Goal: Communication & Community: Answer question/provide support

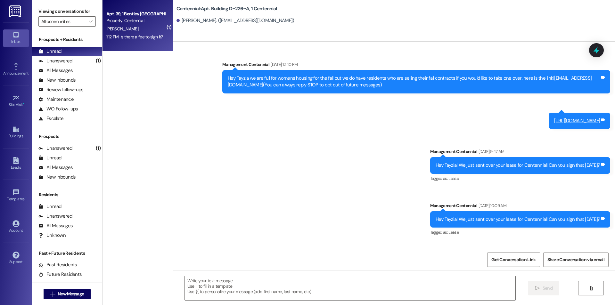
scroll to position [7492, 0]
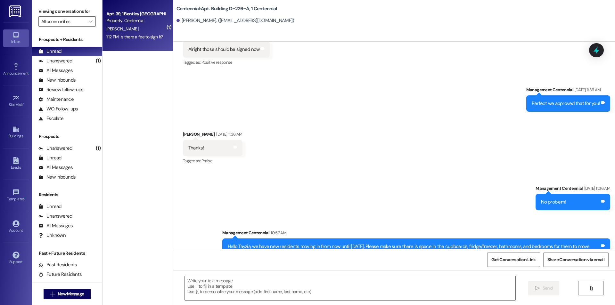
click at [118, 17] on div "Property: Centennial" at bounding box center [135, 20] width 59 height 7
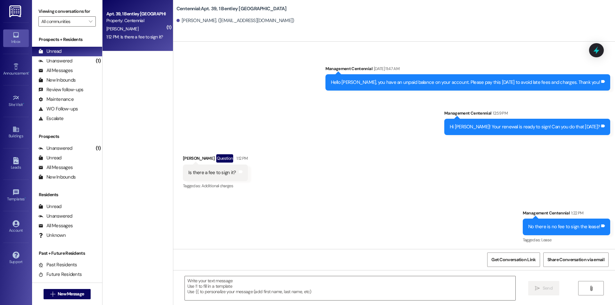
scroll to position [792, 0]
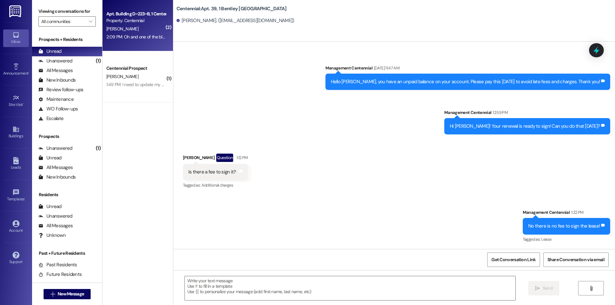
click at [139, 26] on div "[PERSON_NAME]" at bounding box center [136, 29] width 61 height 8
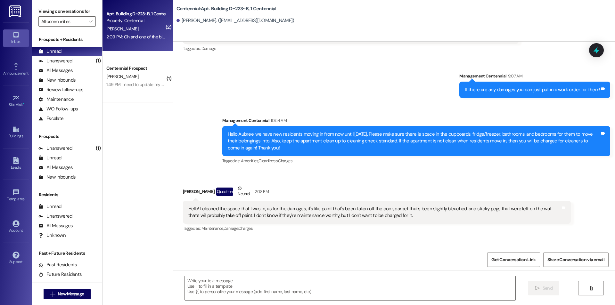
scroll to position [12785, 0]
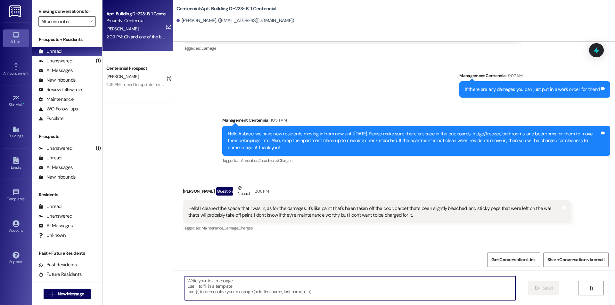
click at [309, 298] on textarea at bounding box center [350, 289] width 331 height 24
type textarea "Thanks for letting us know."
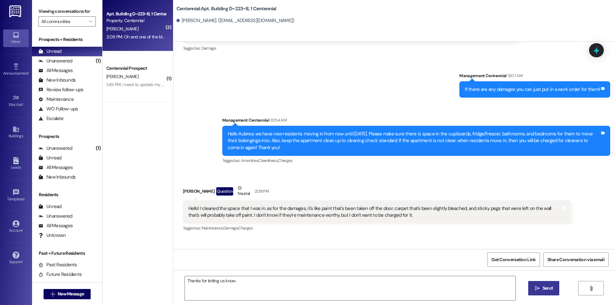
click at [553, 290] on span "Send" at bounding box center [548, 288] width 13 height 7
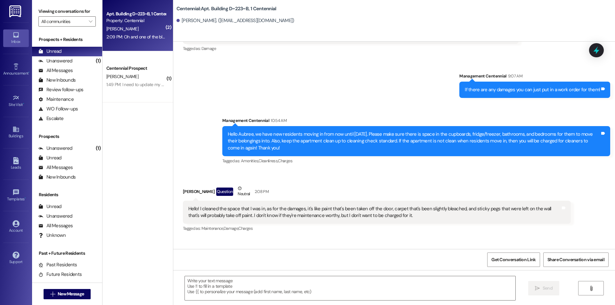
scroll to position [12830, 0]
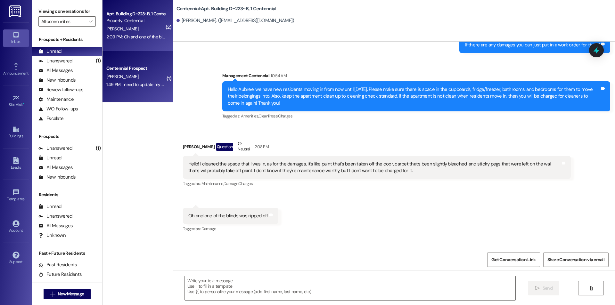
click at [113, 71] on div "Centennial Prospect" at bounding box center [135, 68] width 59 height 7
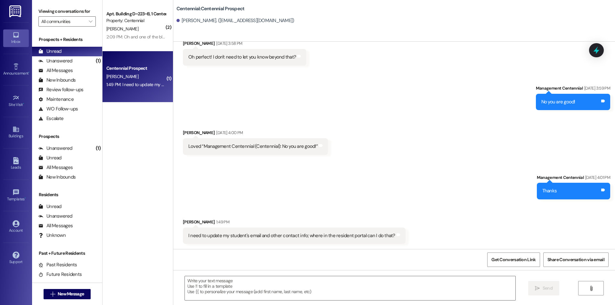
scroll to position [298, 0]
click at [286, 287] on textarea at bounding box center [350, 289] width 331 height 24
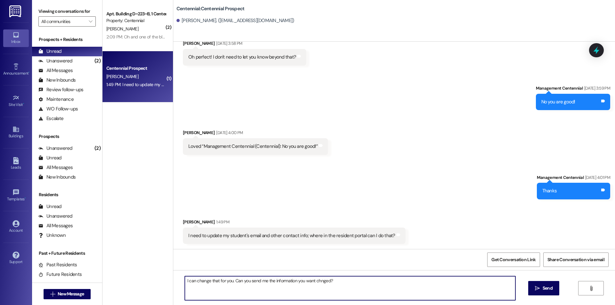
type textarea "I can change that for you. Can you send me the information you want changed?"
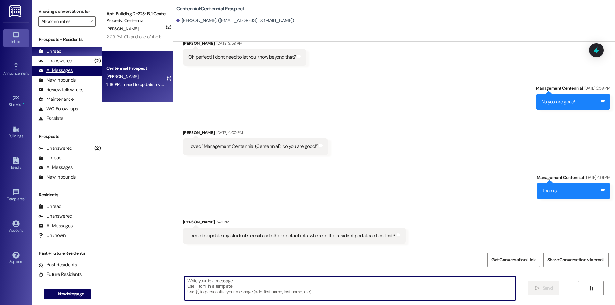
click at [54, 68] on div "All Messages" at bounding box center [55, 70] width 34 height 7
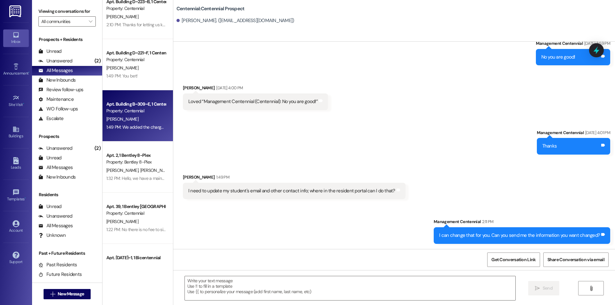
scroll to position [64, 0]
click at [150, 108] on div "Property: Centennial" at bounding box center [135, 110] width 59 height 7
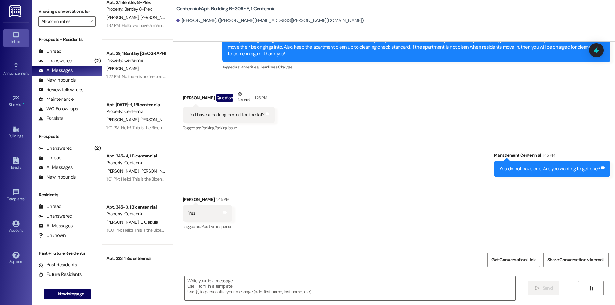
scroll to position [288, 0]
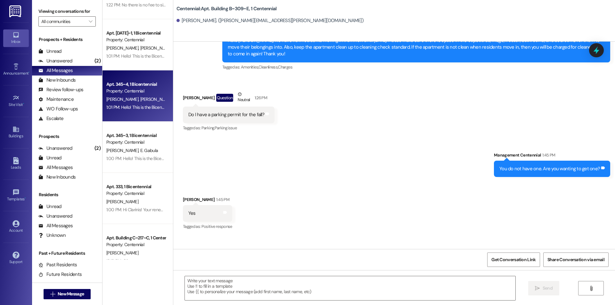
click at [148, 112] on div "Apt. 345~4, 1 Bicentennial Property: Centennial [PERSON_NAME] [PERSON_NAME] [PE…" at bounding box center [138, 96] width 71 height 51
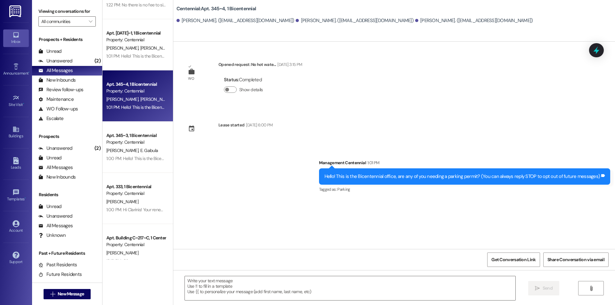
scroll to position [0, 0]
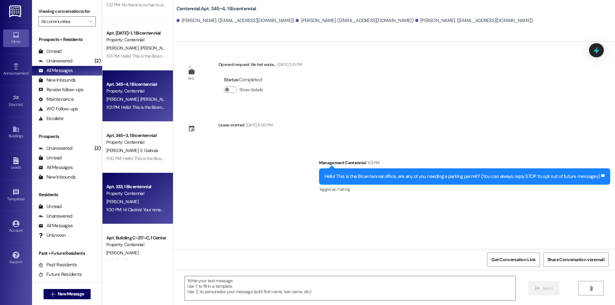
click at [149, 184] on div "Apt. 333, 1 Bicentennial" at bounding box center [135, 187] width 59 height 7
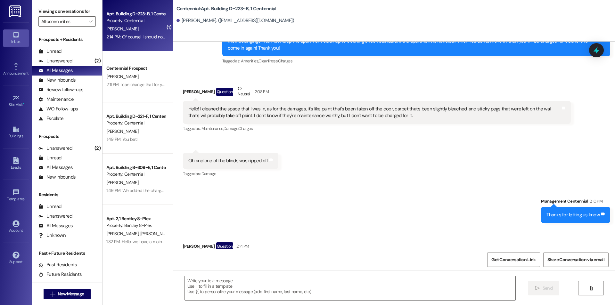
scroll to position [12885, 0]
click at [256, 296] on textarea at bounding box center [350, 289] width 331 height 24
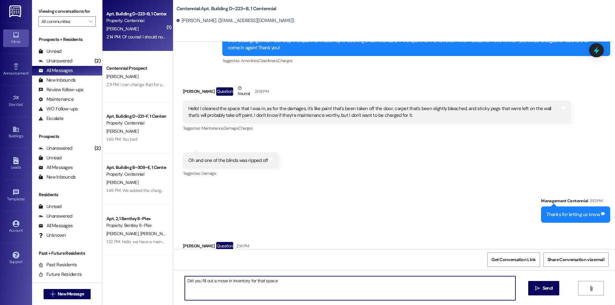
type textarea "Did you fill out a move in inventory for that space?"
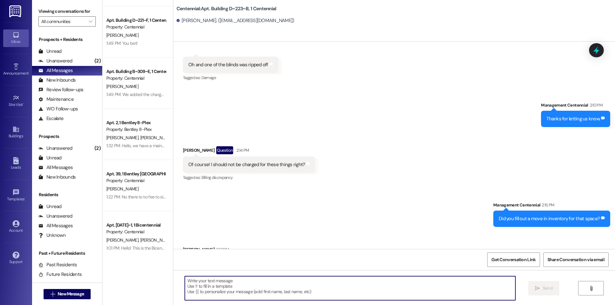
scroll to position [13026, 0]
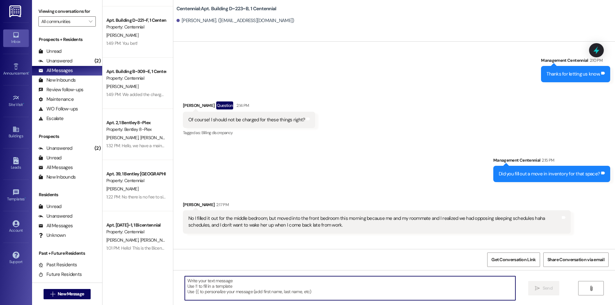
click at [250, 290] on textarea at bounding box center [350, 289] width 331 height 24
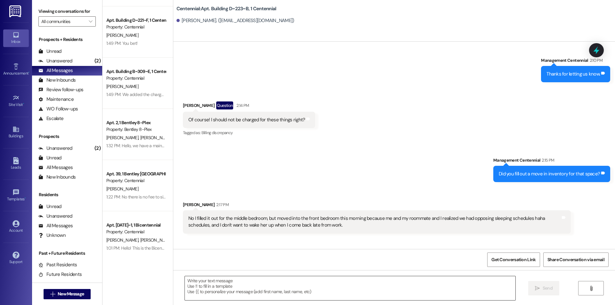
click at [250, 284] on textarea at bounding box center [350, 289] width 331 height 24
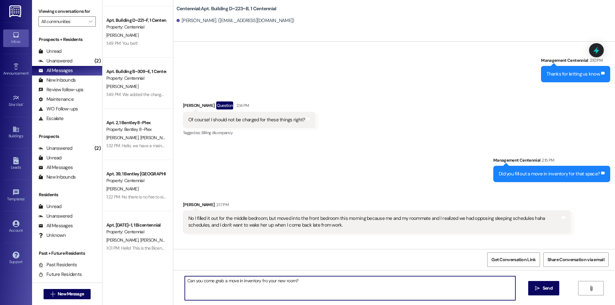
type textarea "Can you come grab a move in inventory for your new room?"
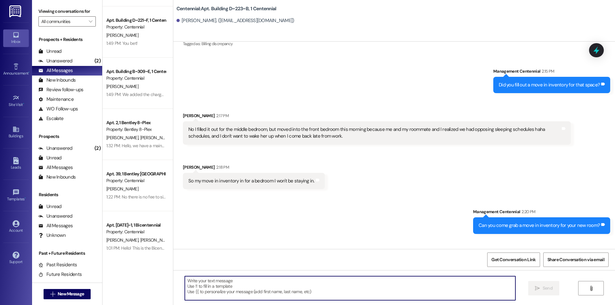
scroll to position [13115, 0]
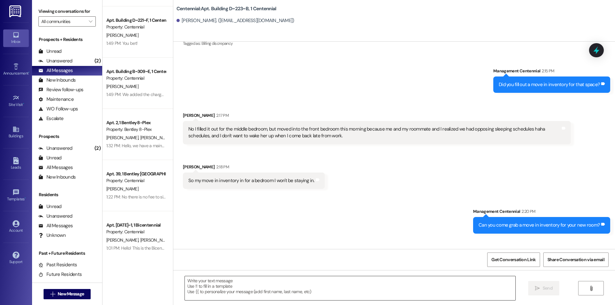
click at [231, 276] on div at bounding box center [350, 288] width 331 height 25
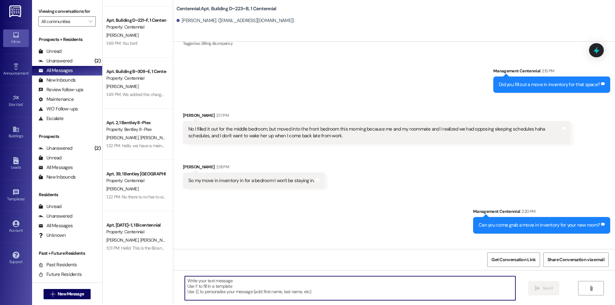
click at [218, 282] on textarea at bounding box center [350, 289] width 331 height 24
type textarea "R"
type textarea "Thank you!"
